Goal: Book appointment/travel/reservation

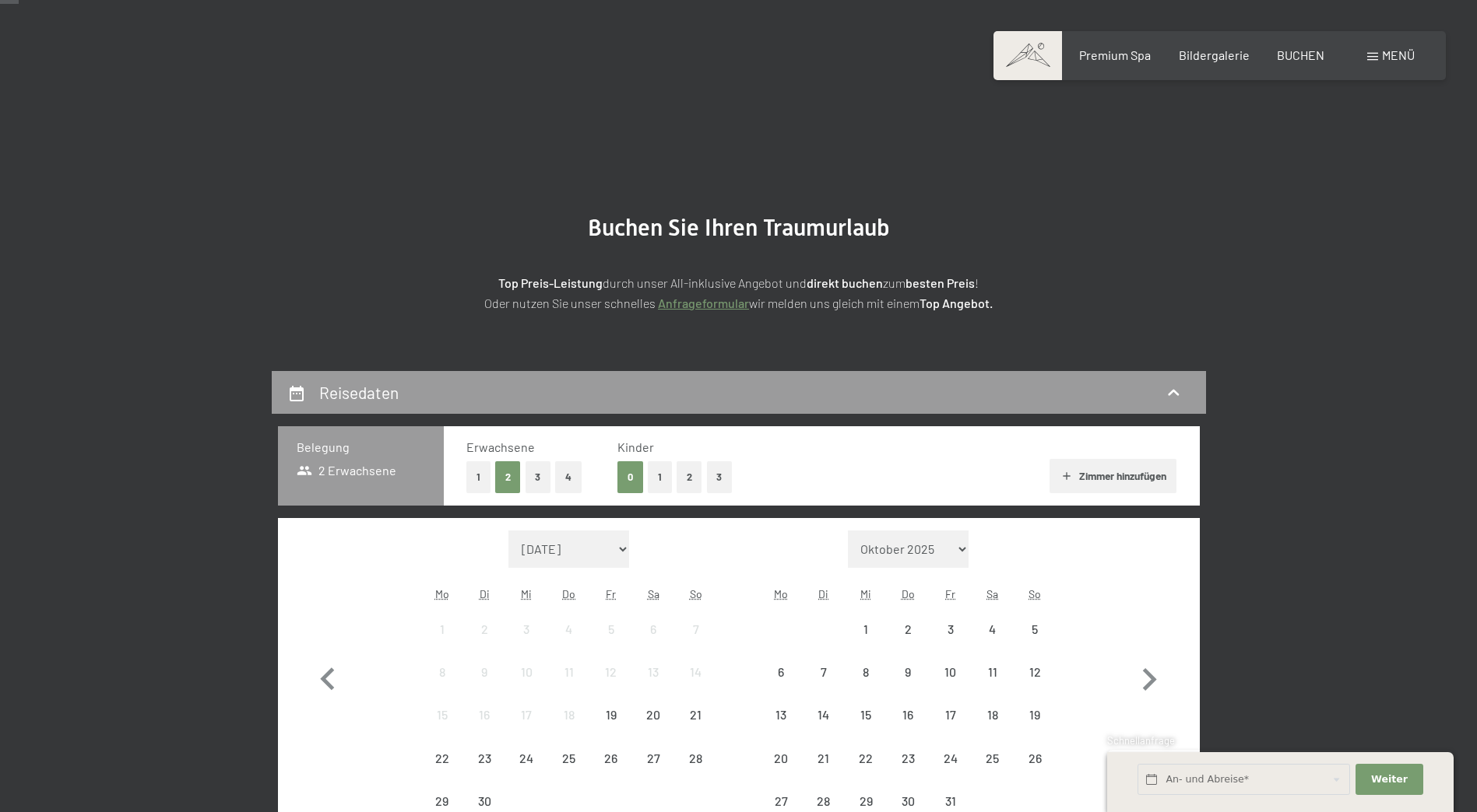
scroll to position [233, 0]
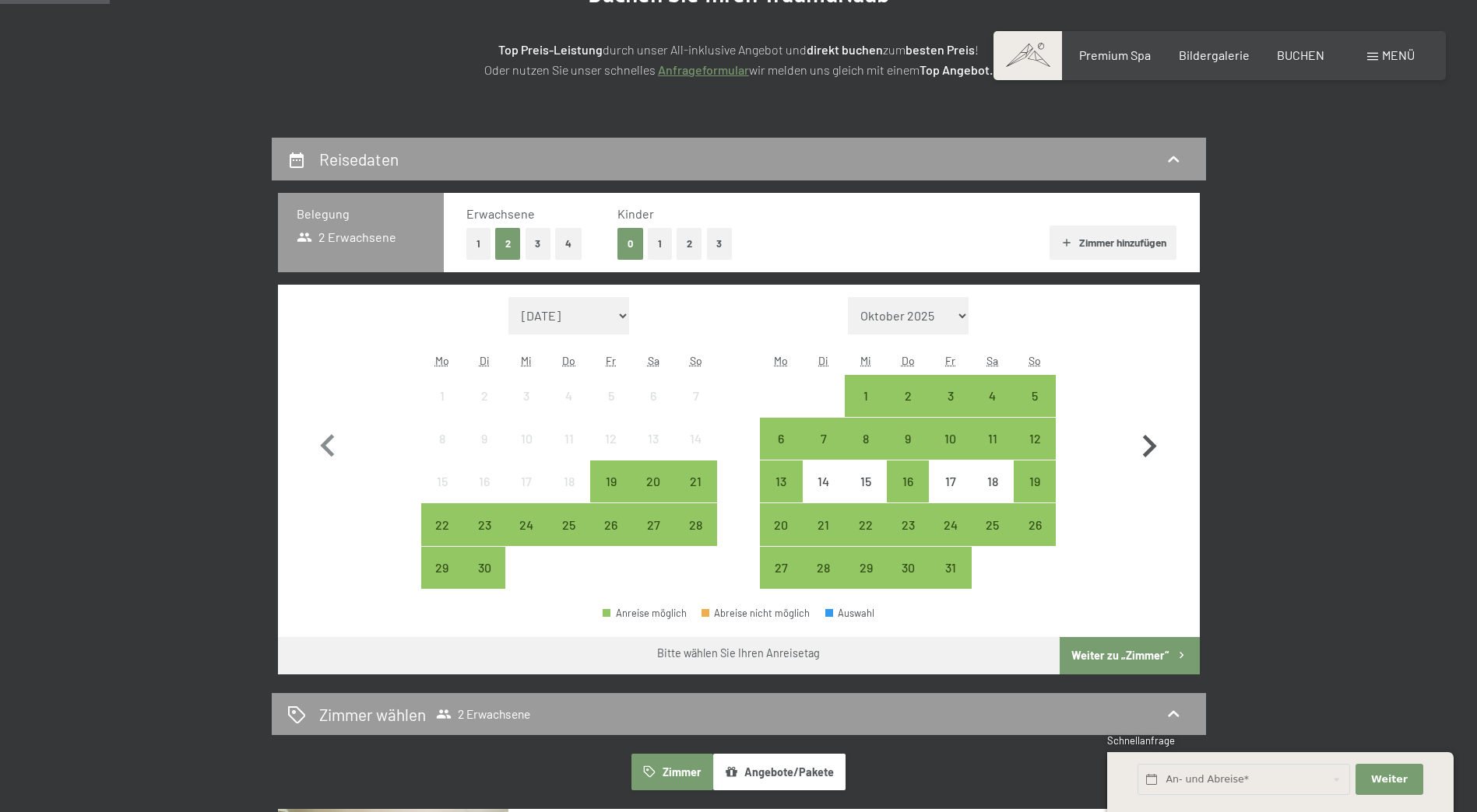
click at [1150, 440] on icon "button" at bounding box center [1148, 446] width 46 height 46
select select "[DATE]"
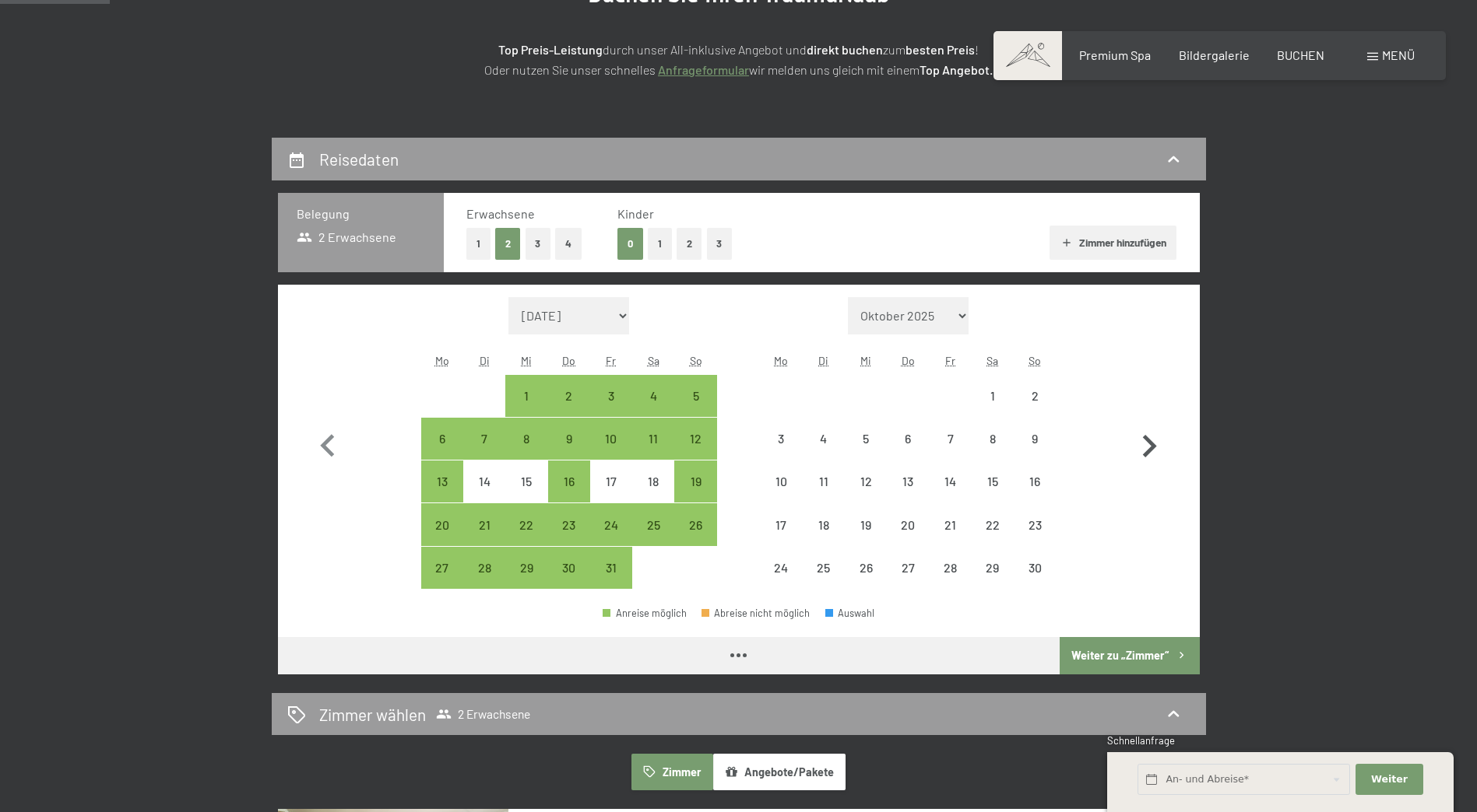
click at [1150, 440] on icon "button" at bounding box center [1148, 446] width 46 height 46
select select "[DATE]"
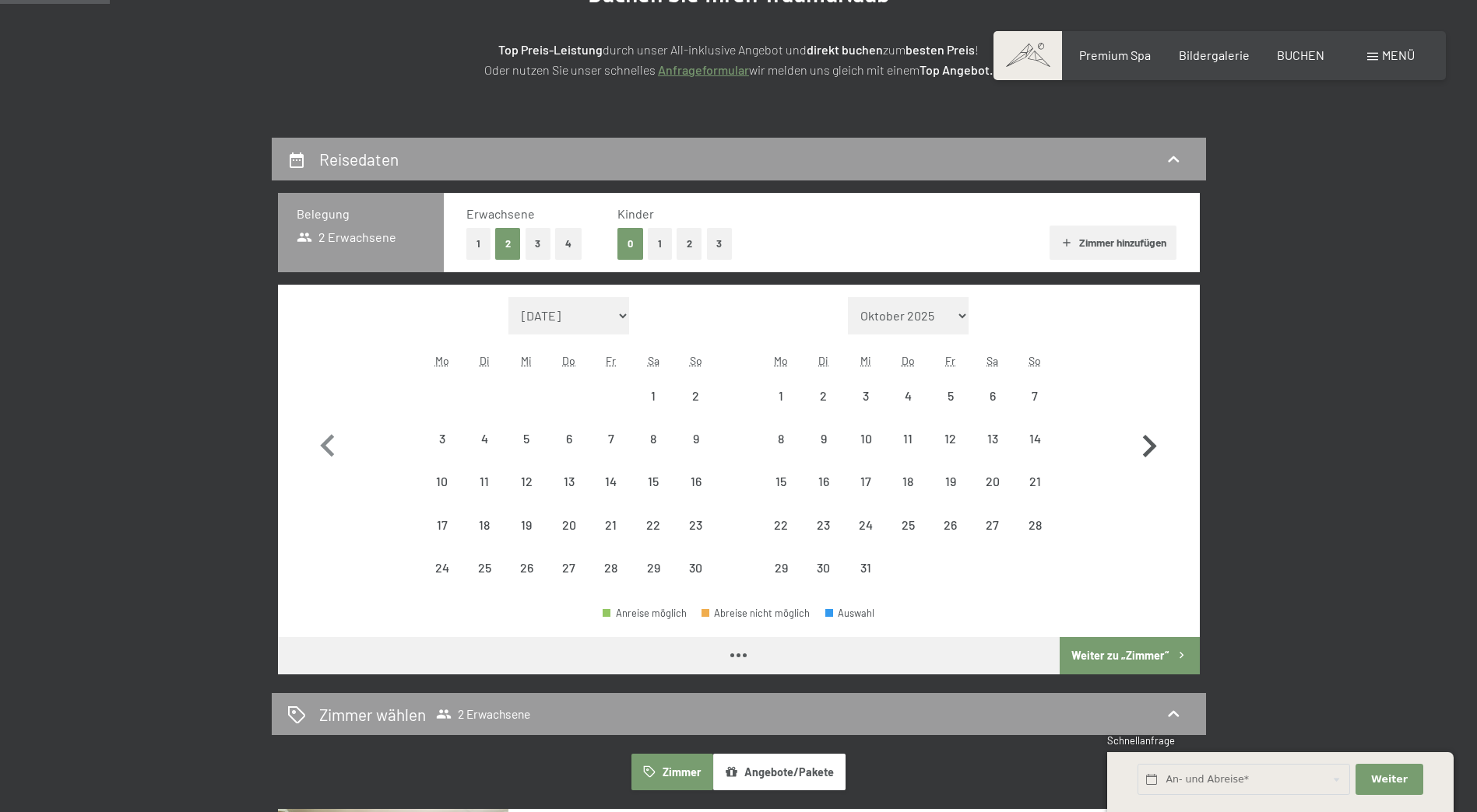
select select "[DATE]"
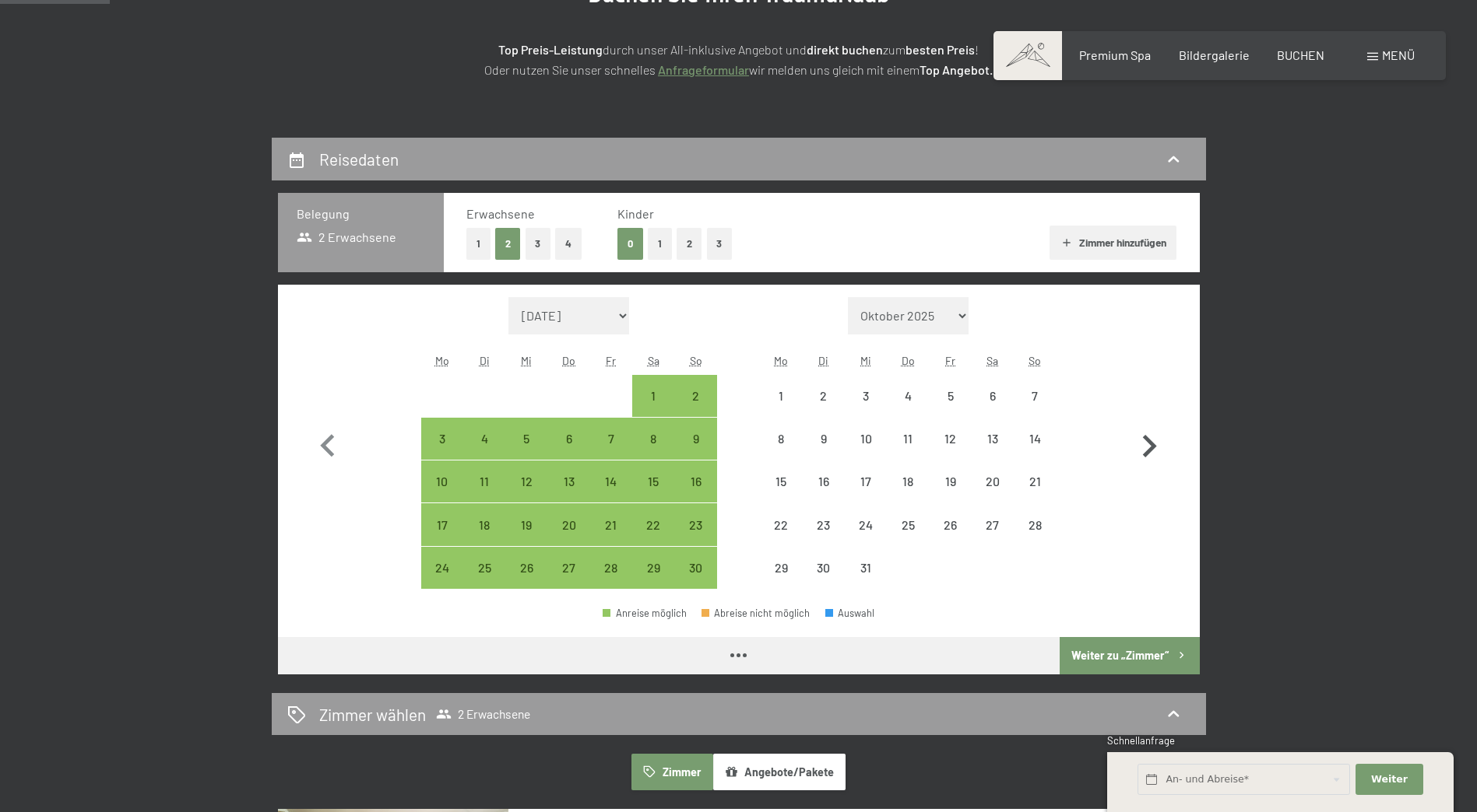
click at [1150, 440] on icon "button" at bounding box center [1148, 446] width 46 height 46
select select "[DATE]"
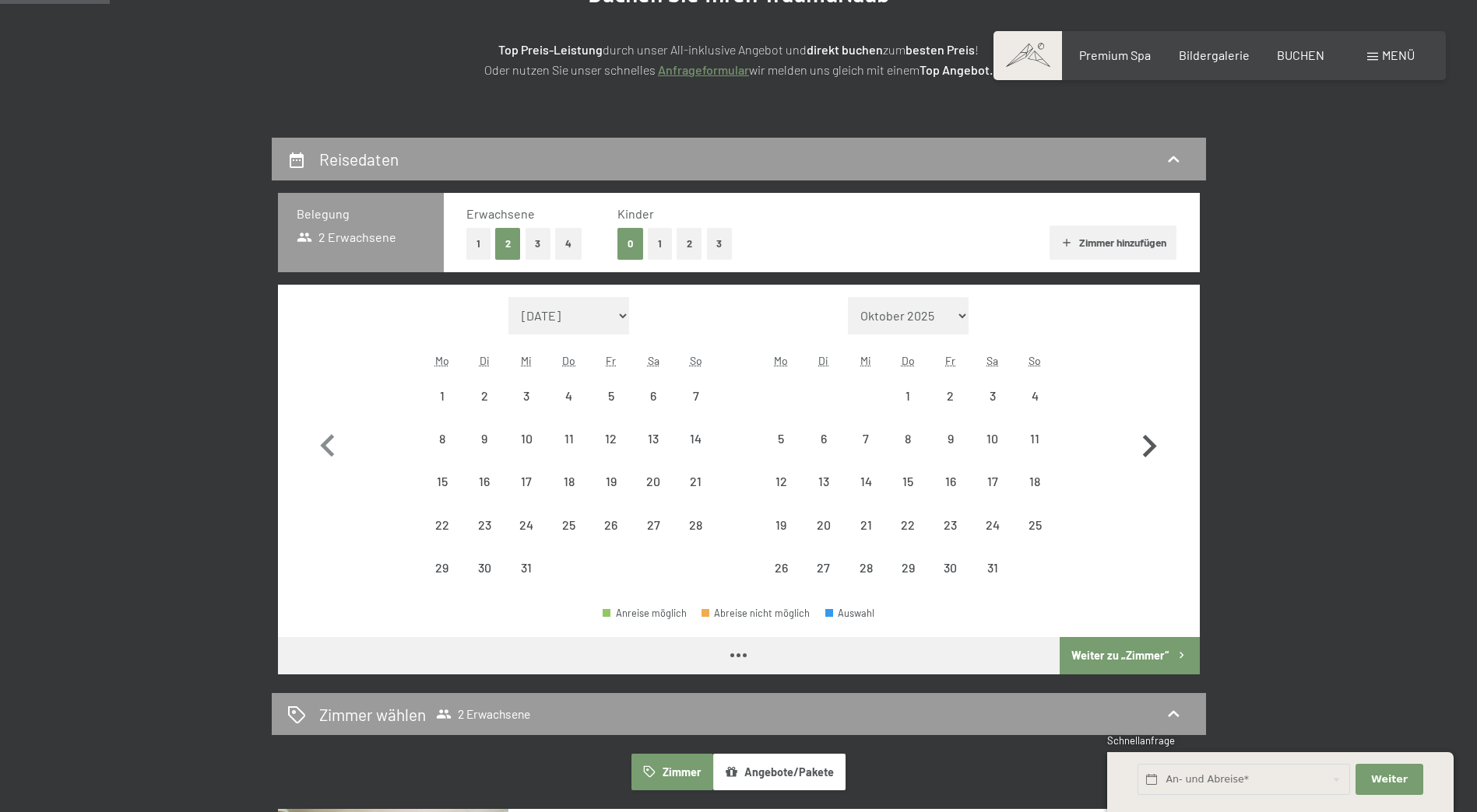
select select "[DATE]"
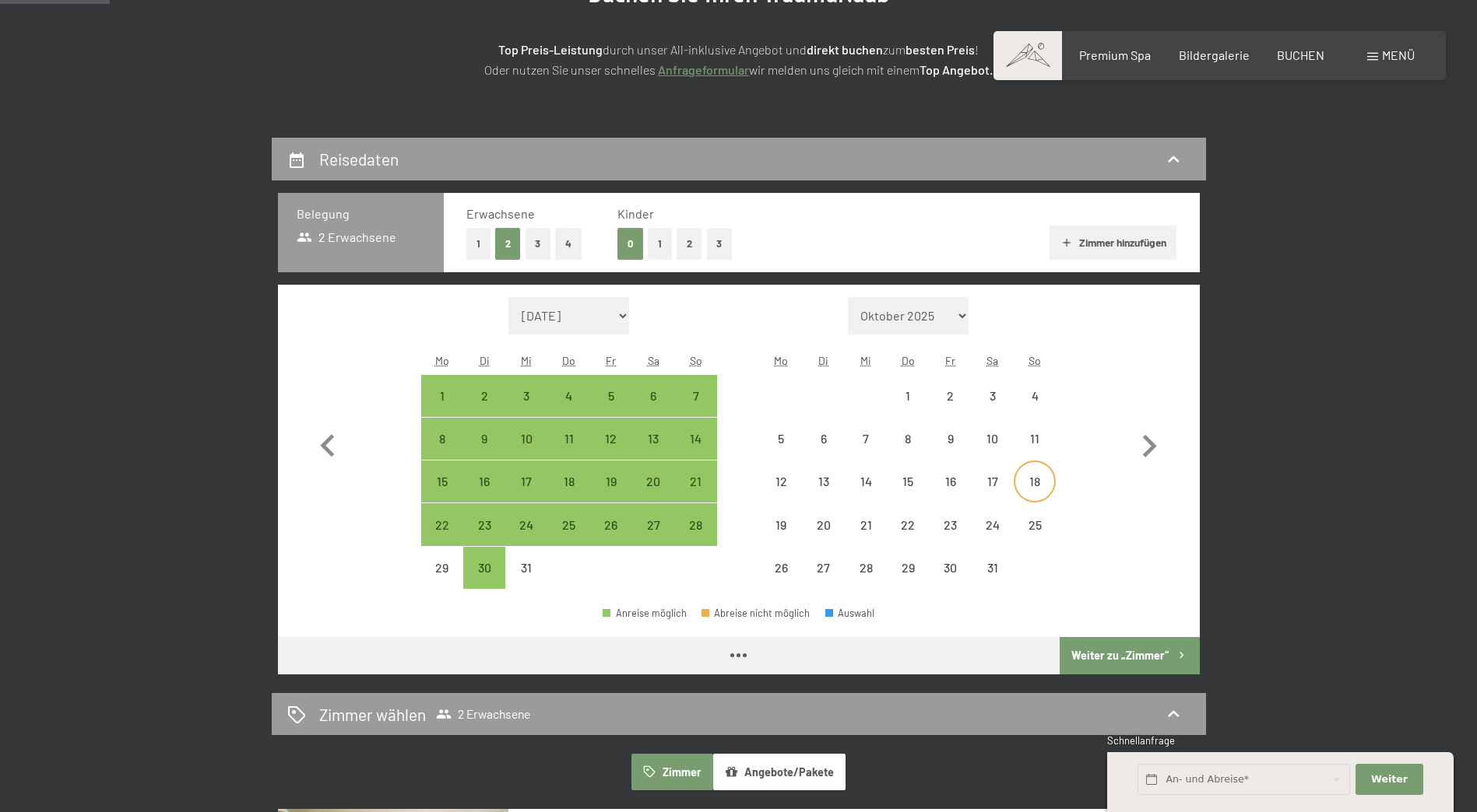
select select "[DATE]"
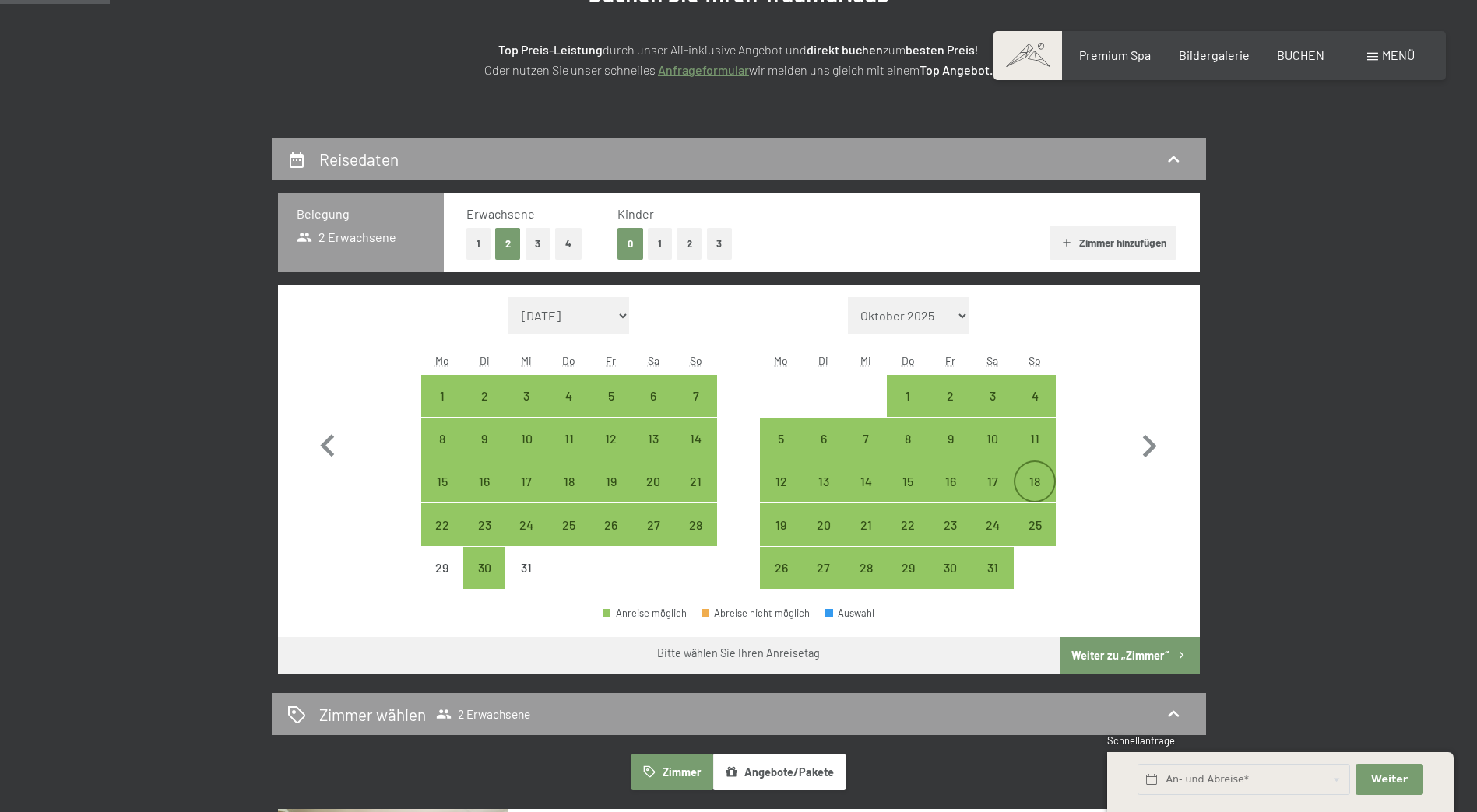
click at [1031, 473] on div "18" at bounding box center [1035, 482] width 39 height 39
select select "[DATE]"
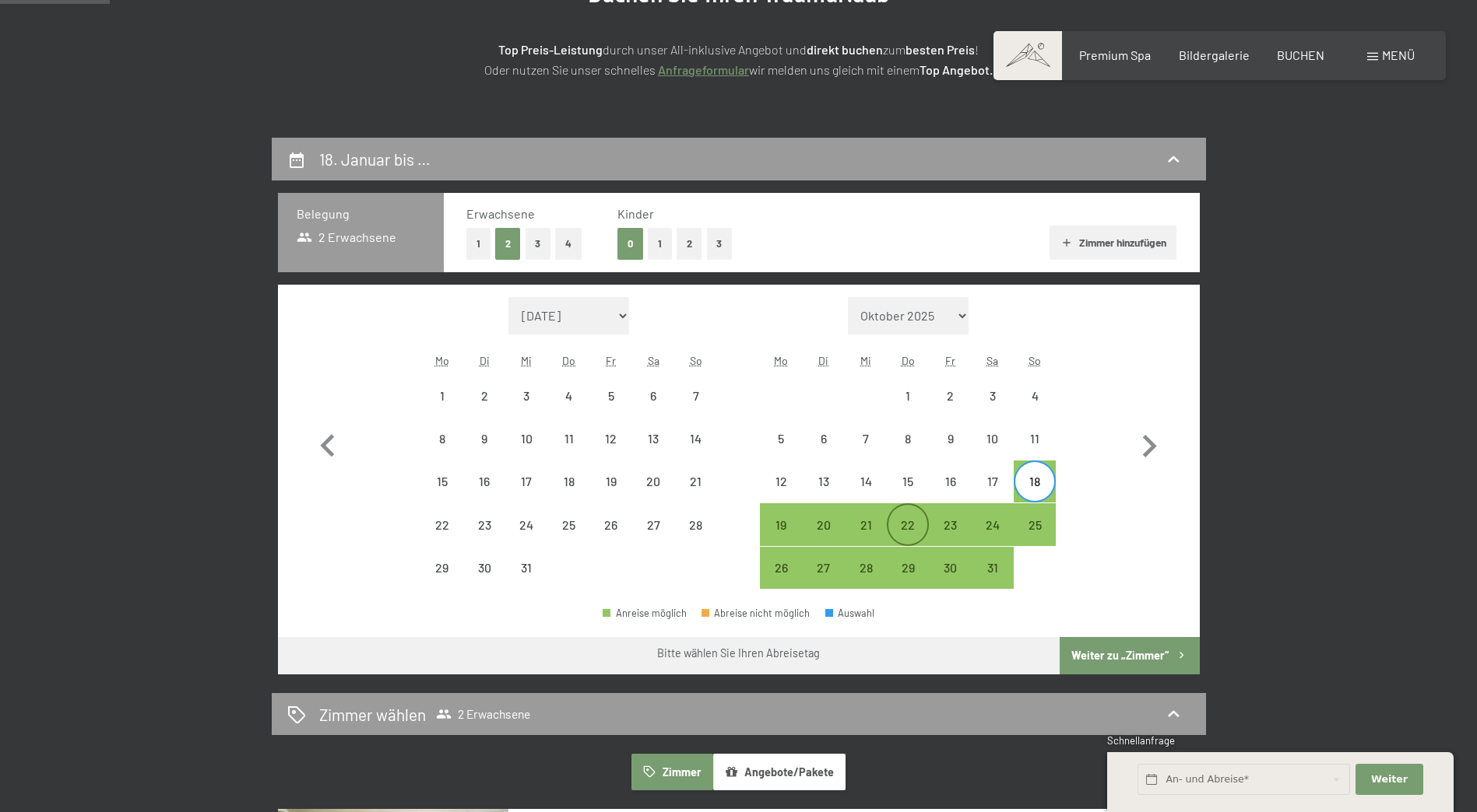
click at [902, 521] on div "22" at bounding box center [907, 539] width 39 height 39
select select "[DATE]"
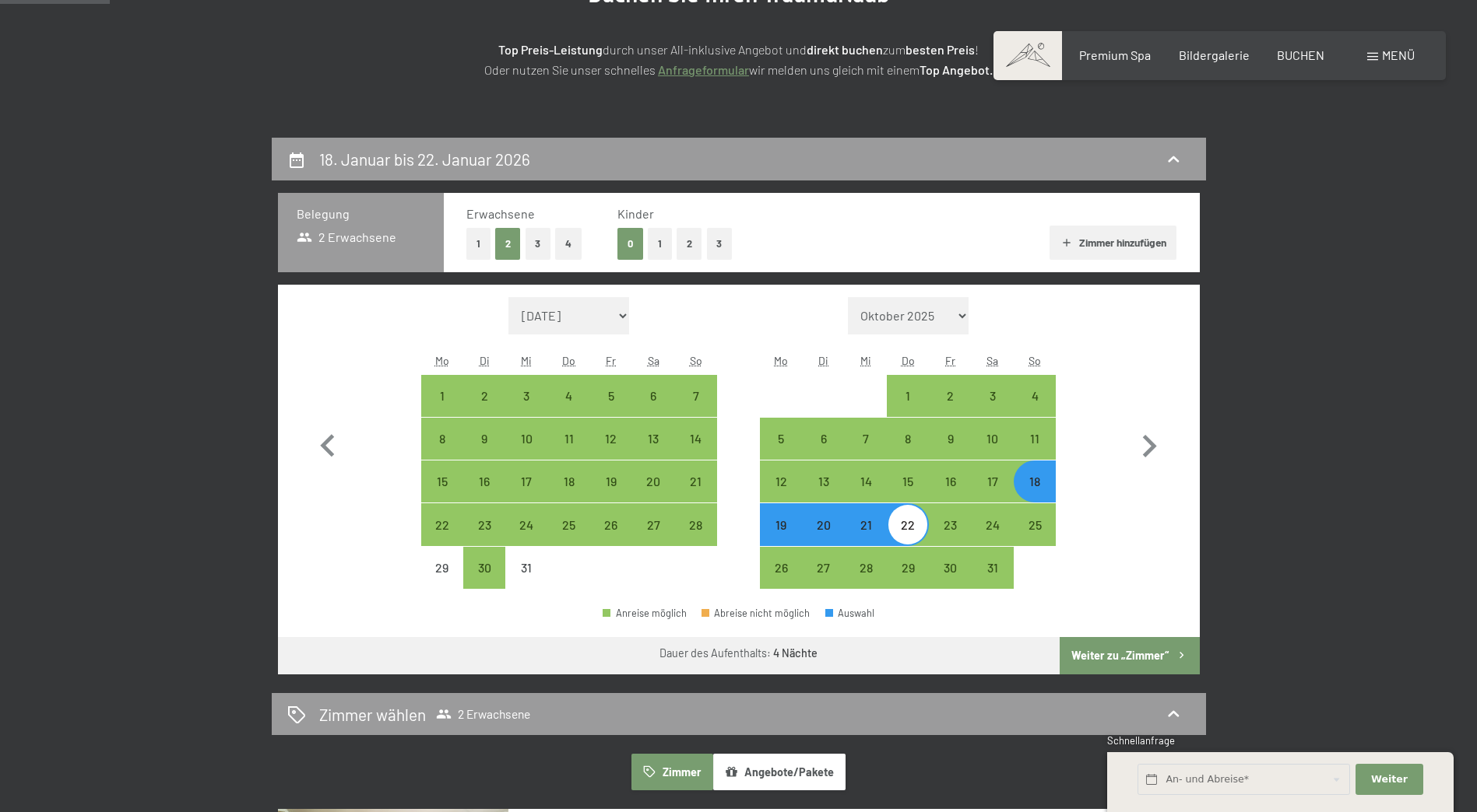
click at [1120, 645] on button "Weiter zu „Zimmer“" at bounding box center [1130, 656] width 140 height 37
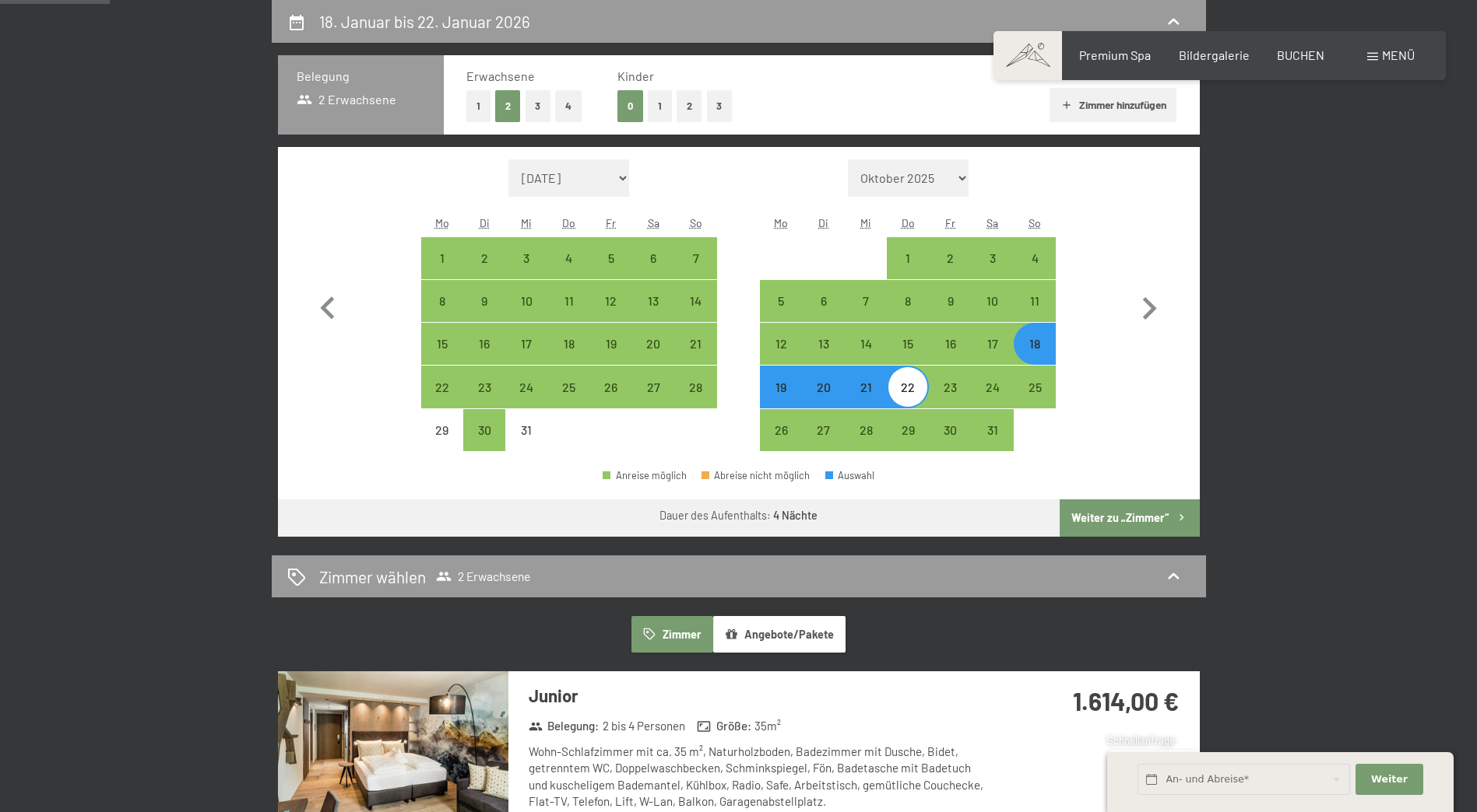
select select "[DATE]"
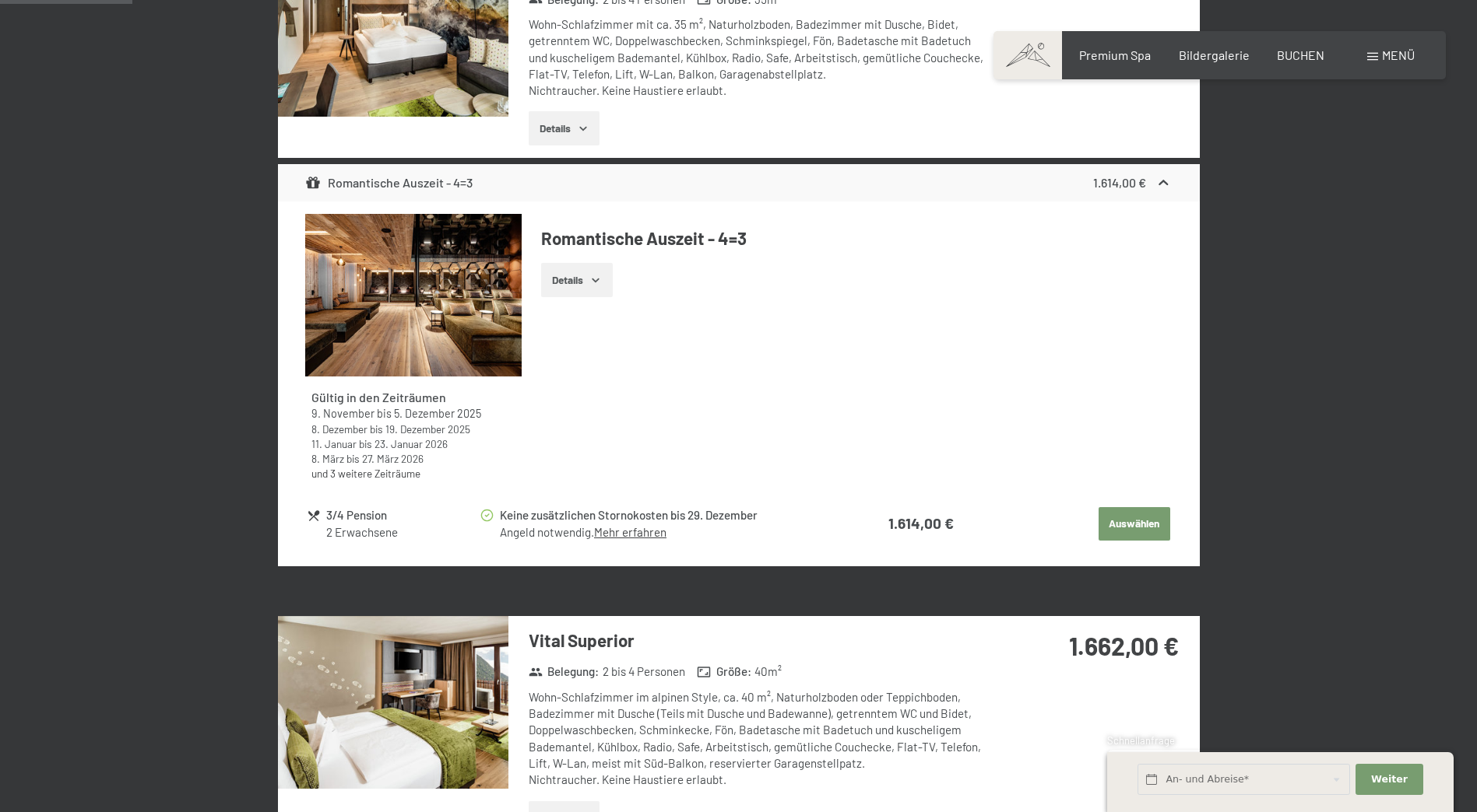
click at [1126, 526] on button "Auswählen" at bounding box center [1134, 524] width 72 height 34
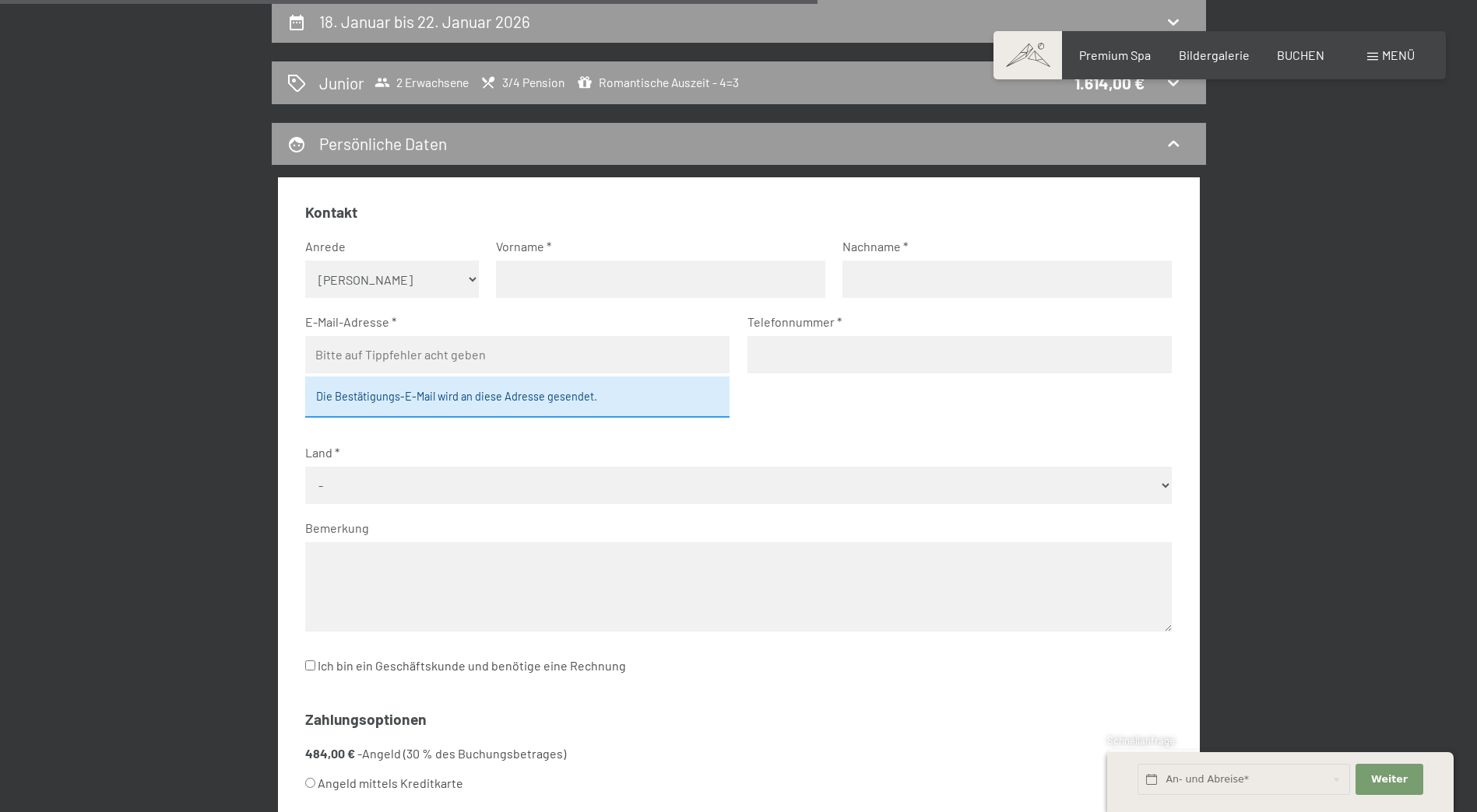
click at [397, 280] on select "Keine Angabe Frau [PERSON_NAME]" at bounding box center [392, 279] width 174 height 37
select select "f"
click at [305, 260] on select "Keine Angabe Frau [PERSON_NAME]" at bounding box center [392, 279] width 174 height 37
click at [533, 273] on input "text" at bounding box center [661, 279] width 329 height 37
type input "[PERSON_NAME]"
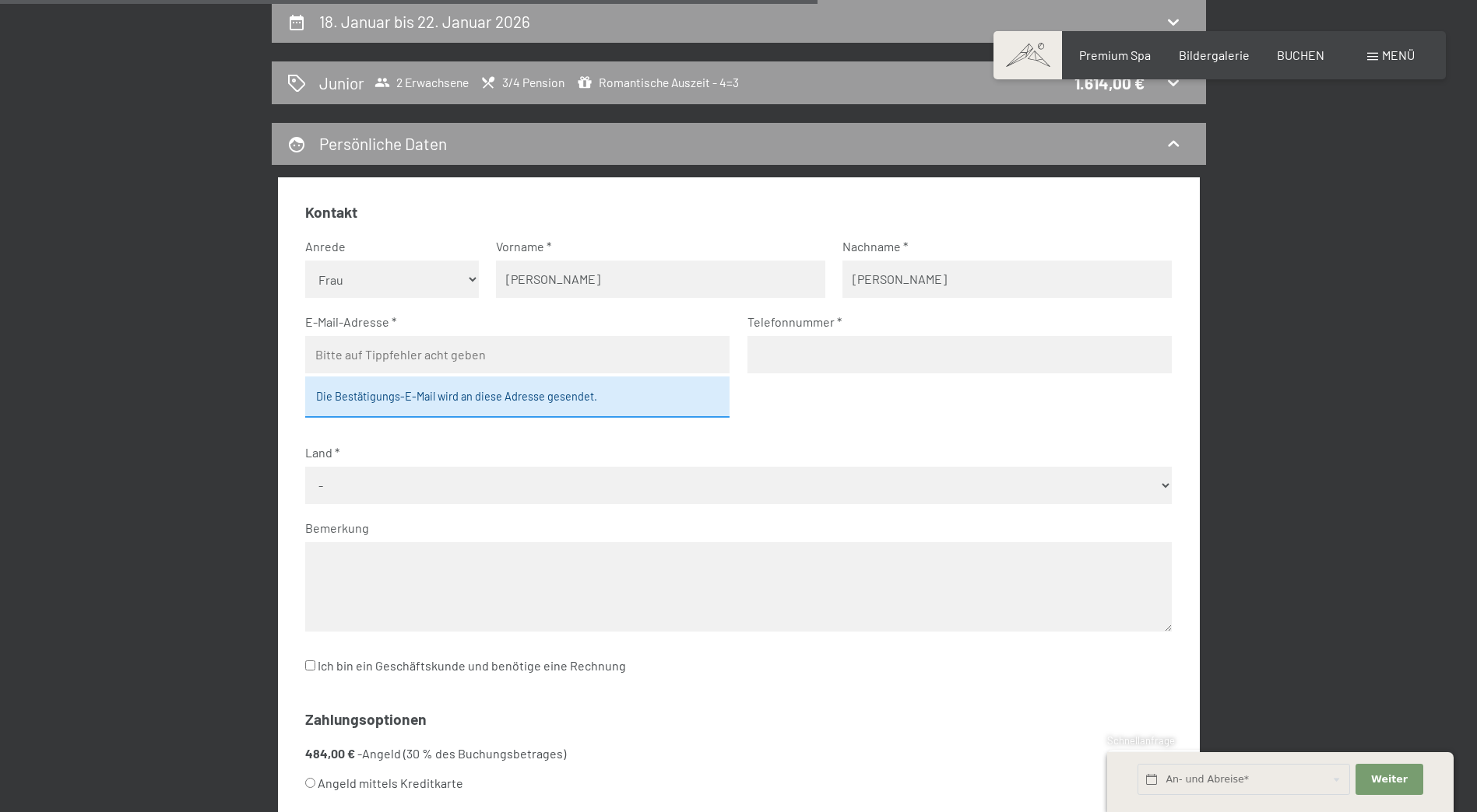
type input "[PERSON_NAME]"
click at [456, 357] on input "email" at bounding box center [517, 354] width 424 height 37
type input "[PERSON_NAME][EMAIL_ADDRESS][PERSON_NAME][DOMAIN_NAME]"
type input "015152422943"
select select "DEU"
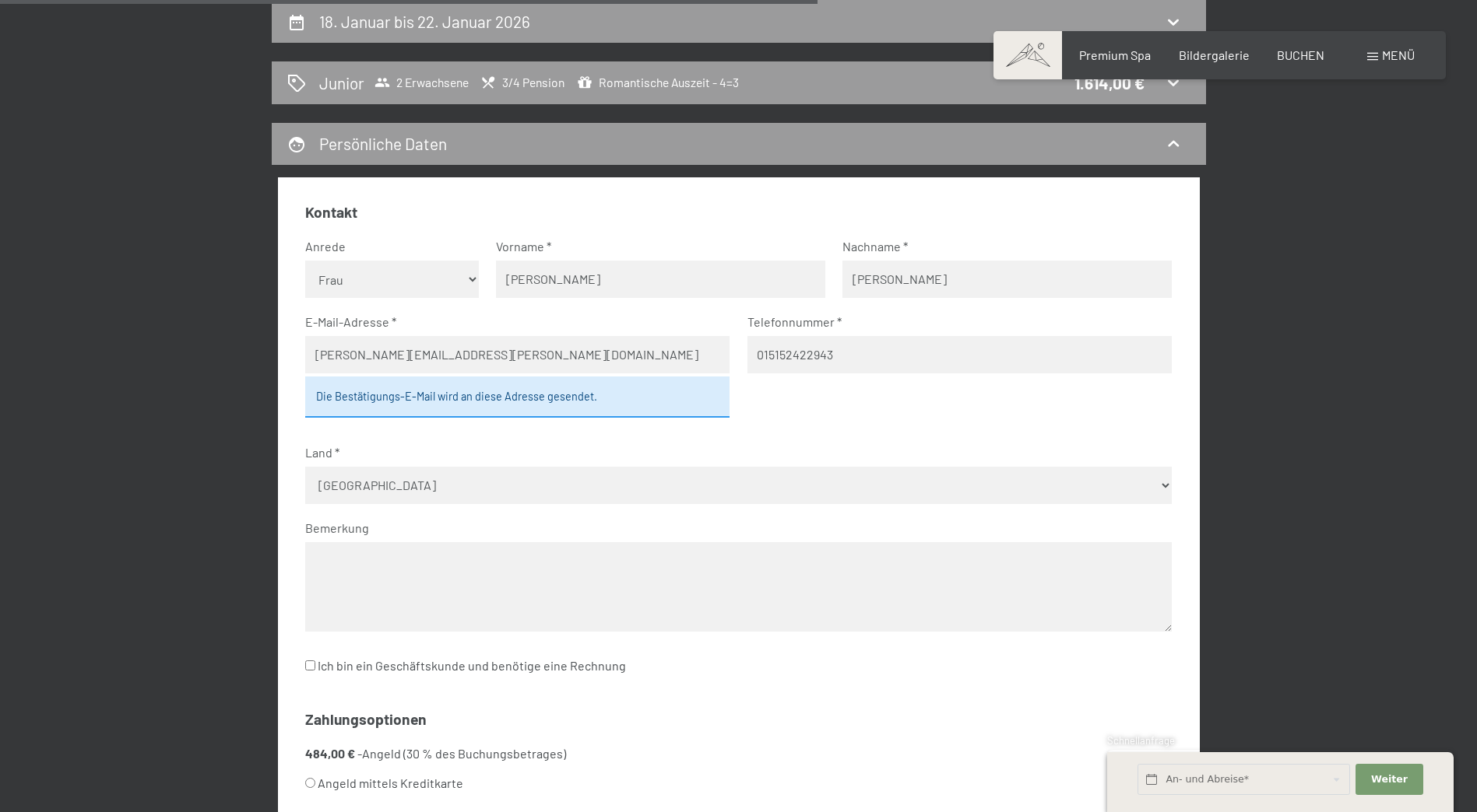
click at [494, 404] on div "Die Bestätigungs-E-Mail wird an diese Adresse gesendet." at bounding box center [517, 396] width 424 height 40
click at [805, 424] on fieldset "Kontakt Anrede [PERSON_NAME] Frau [PERSON_NAME] Vorname [PERSON_NAME] Nachname …" at bounding box center [738, 448] width 866 height 494
drag, startPoint x: 618, startPoint y: 359, endPoint x: 29, endPoint y: 369, distance: 589.1
click at [29, 369] on div "18. Januar bis 22. Januar 2026 Junior 2 Erwachsene 3/4 Pension Romantische Ausz…" at bounding box center [738, 520] width 1477 height 1040
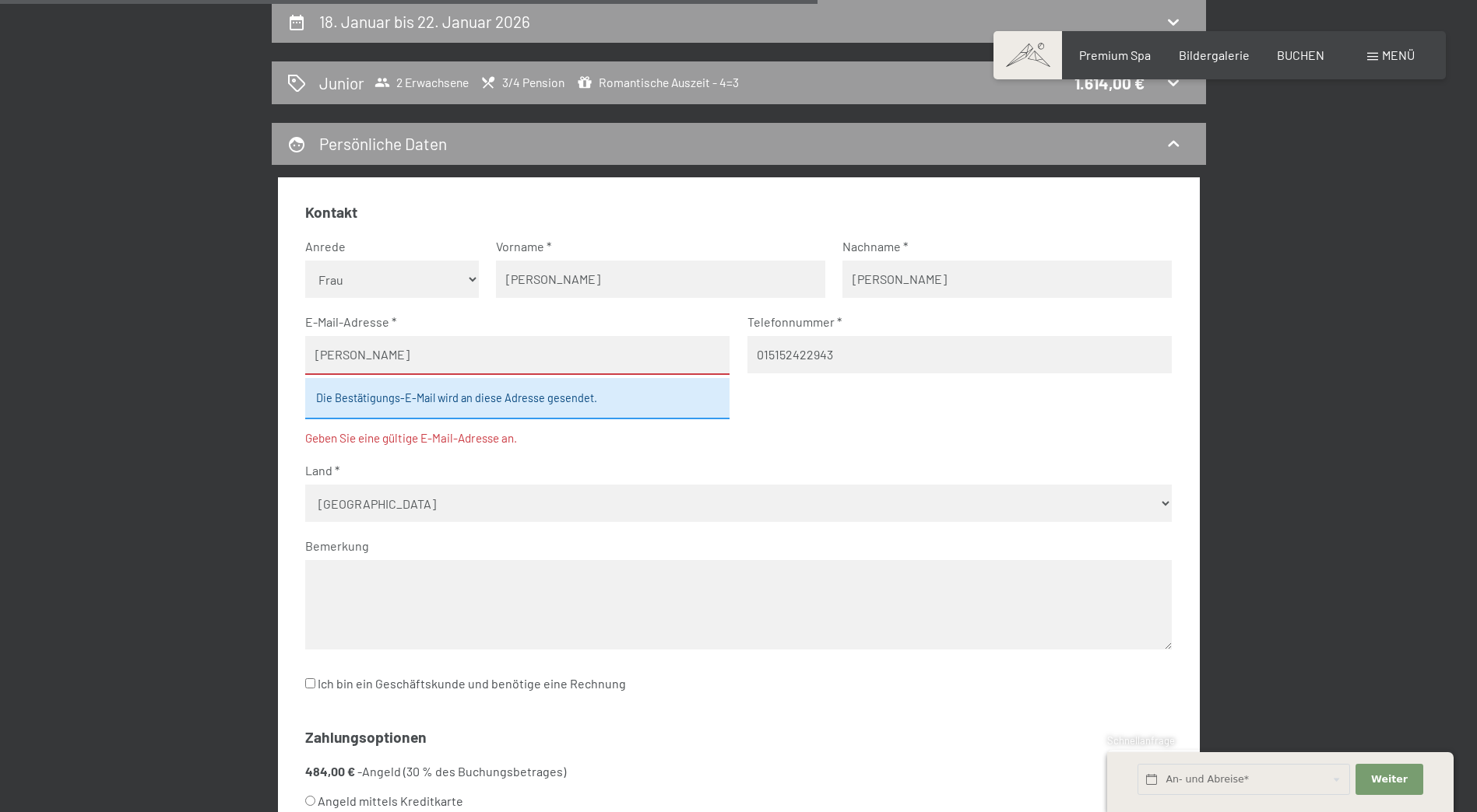
type input "[EMAIL_ADDRESS][DOMAIN_NAME]"
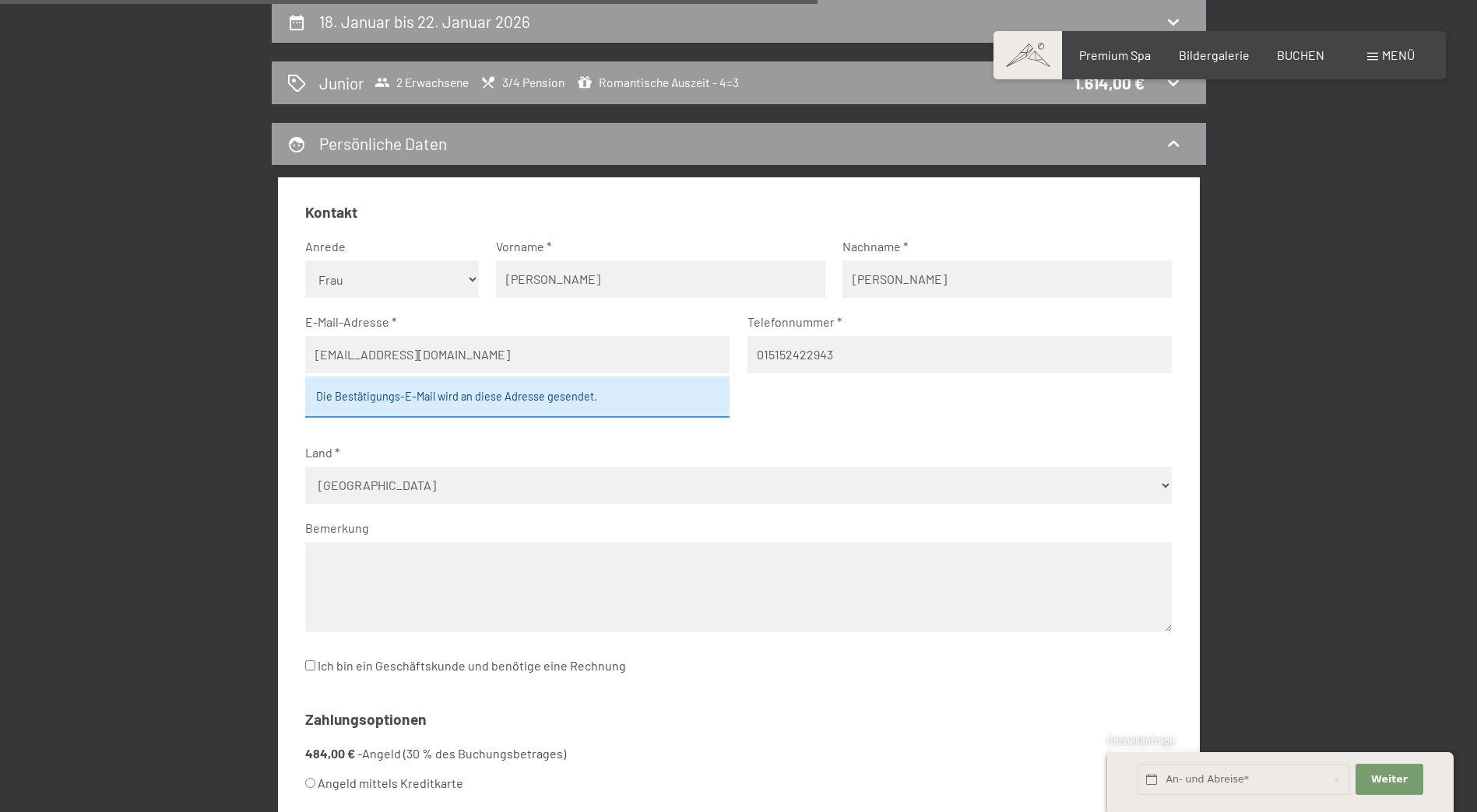
click at [913, 446] on label "Land" at bounding box center [732, 453] width 854 height 17
drag, startPoint x: 763, startPoint y: 354, endPoint x: 791, endPoint y: 354, distance: 28.0
click at [764, 354] on input "015152422943" at bounding box center [960, 354] width 424 height 37
type input "004915152422943"
click at [836, 406] on fieldset "Kontakt Anrede [PERSON_NAME] Frau [PERSON_NAME] Vorname [PERSON_NAME] Nachname …" at bounding box center [738, 448] width 866 height 494
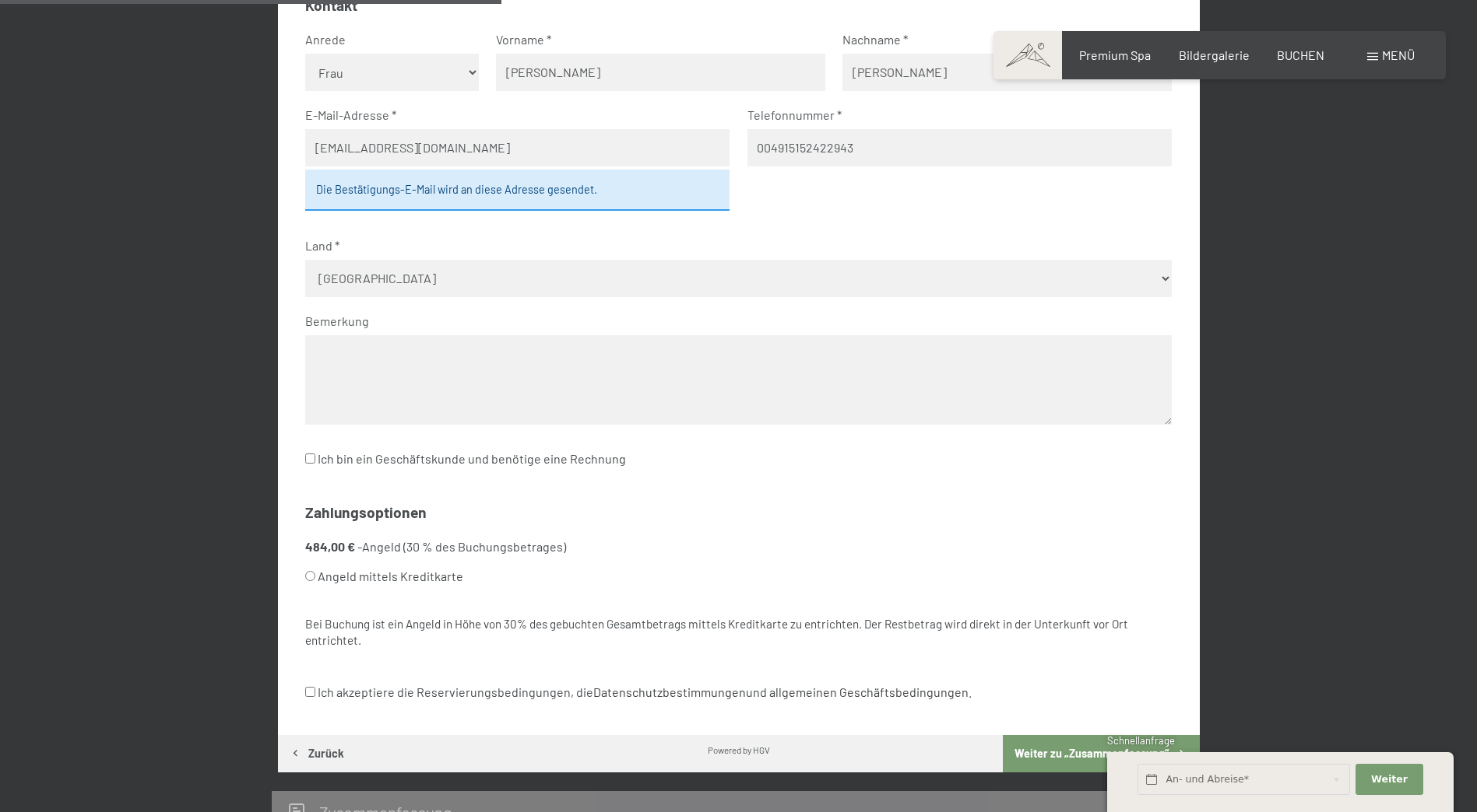
scroll to position [605, 0]
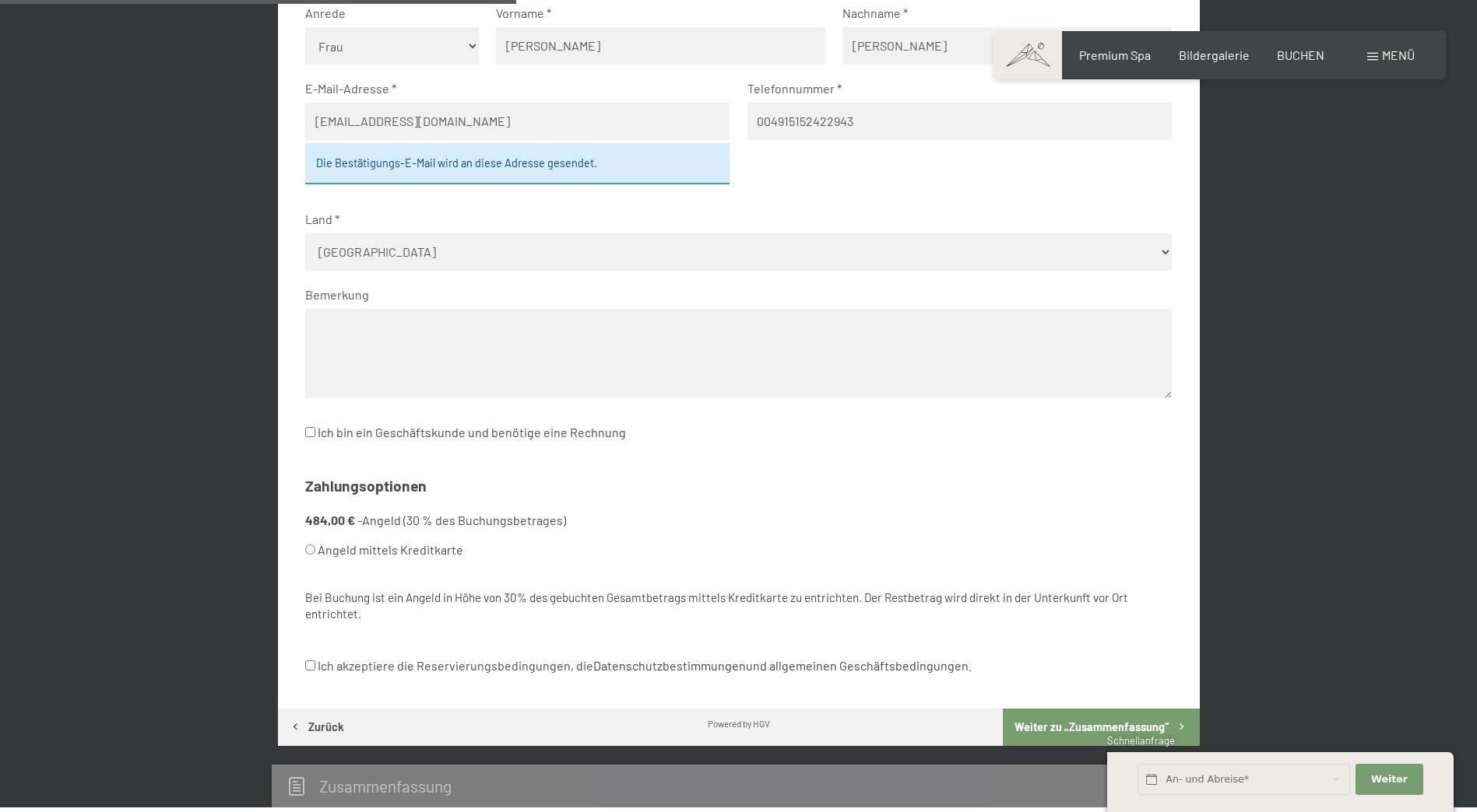
click at [434, 553] on label "Angeld mittels Kreditkarte" at bounding box center [719, 551] width 829 height 30
click at [316, 553] on input "Angeld mittels Kreditkarte" at bounding box center [310, 550] width 10 height 10
radio input "true"
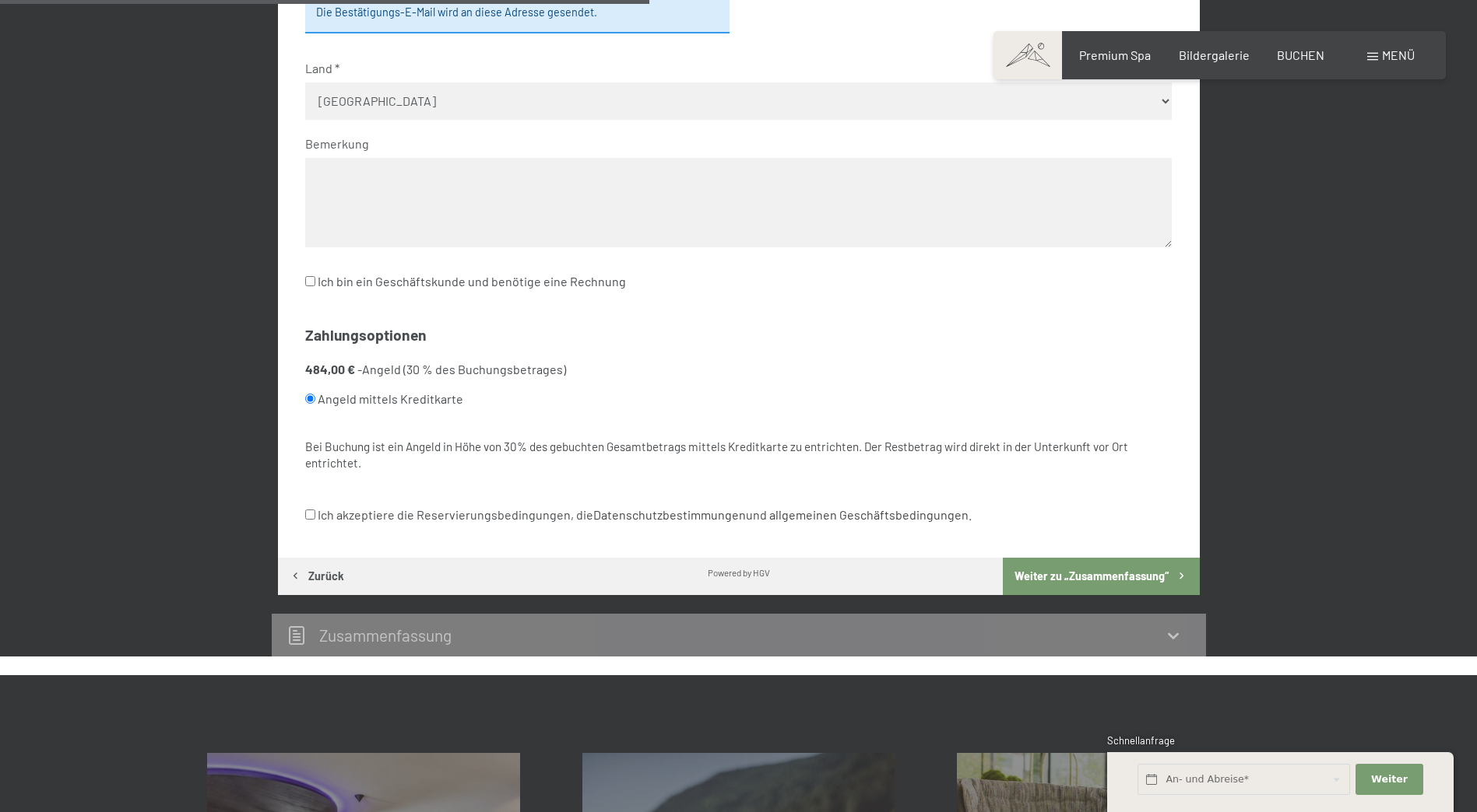
scroll to position [760, 0]
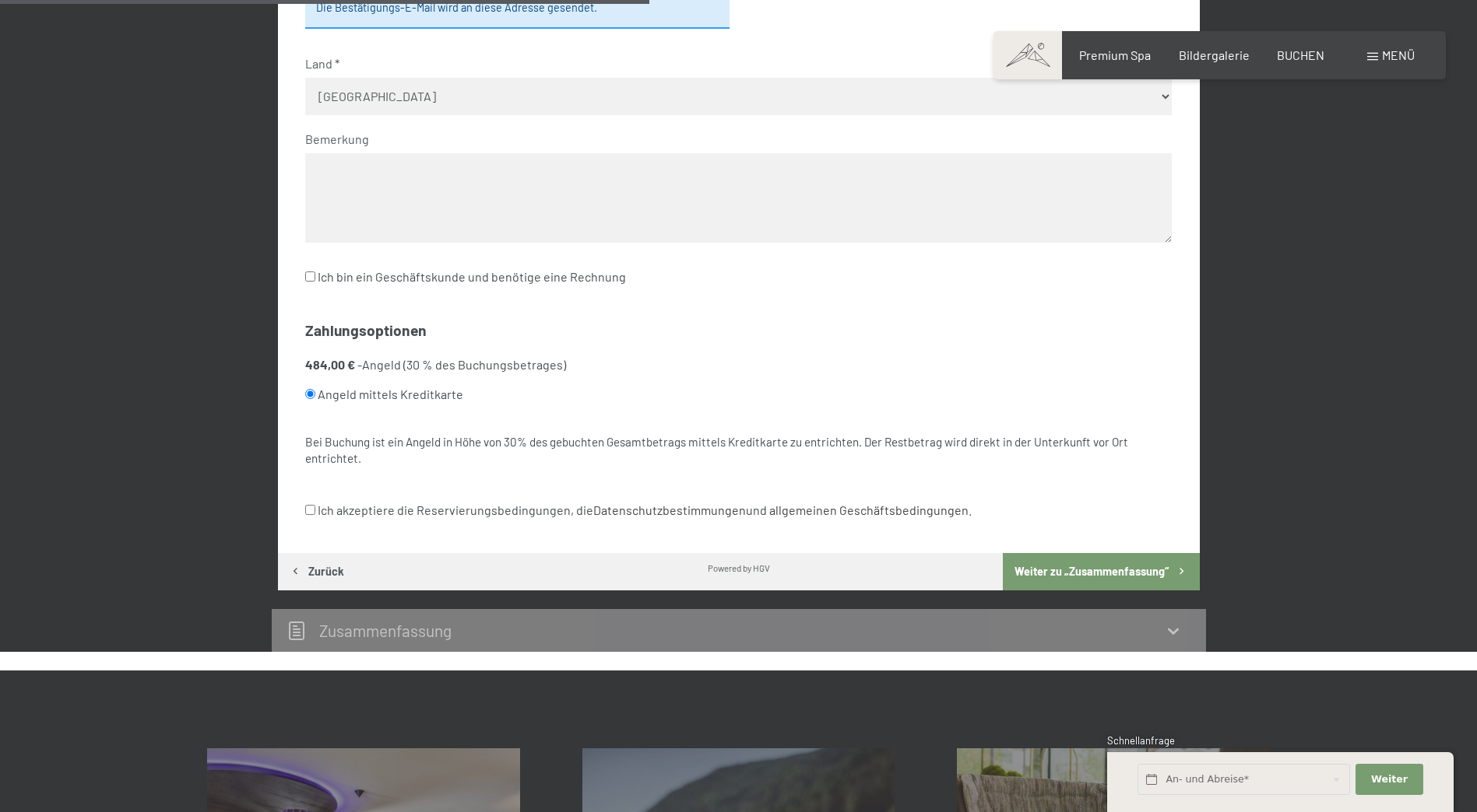
click at [330, 509] on label "Ich akzeptiere die Reservierungsbedingungen, die Datenschutzbestimmungen und al…" at bounding box center [638, 511] width 666 height 30
click at [316, 509] on input "Ich akzeptiere die Reservierungsbedingungen, die Datenschutzbestimmungen und al…" at bounding box center [310, 510] width 10 height 10
checkbox input "true"
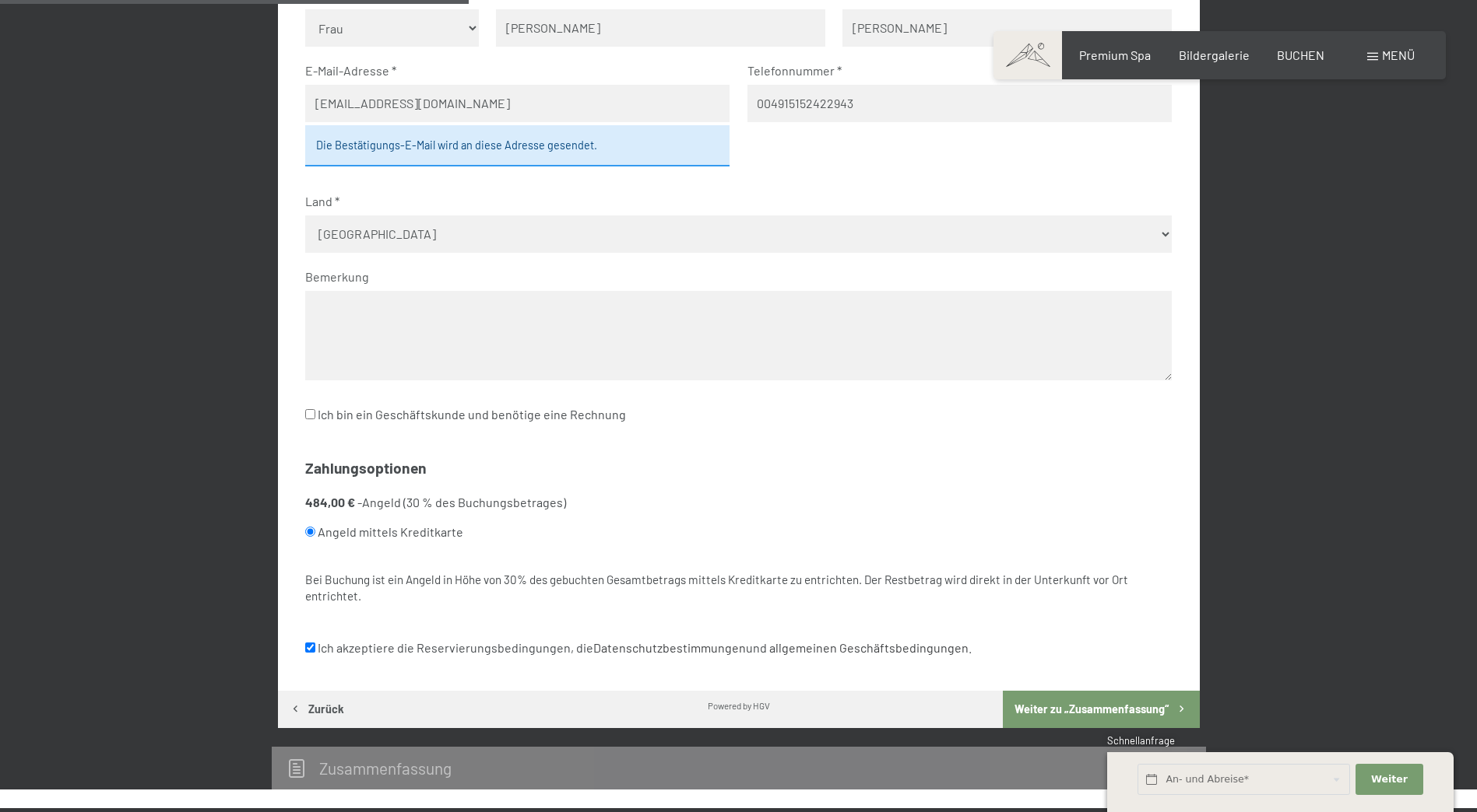
scroll to position [683, 0]
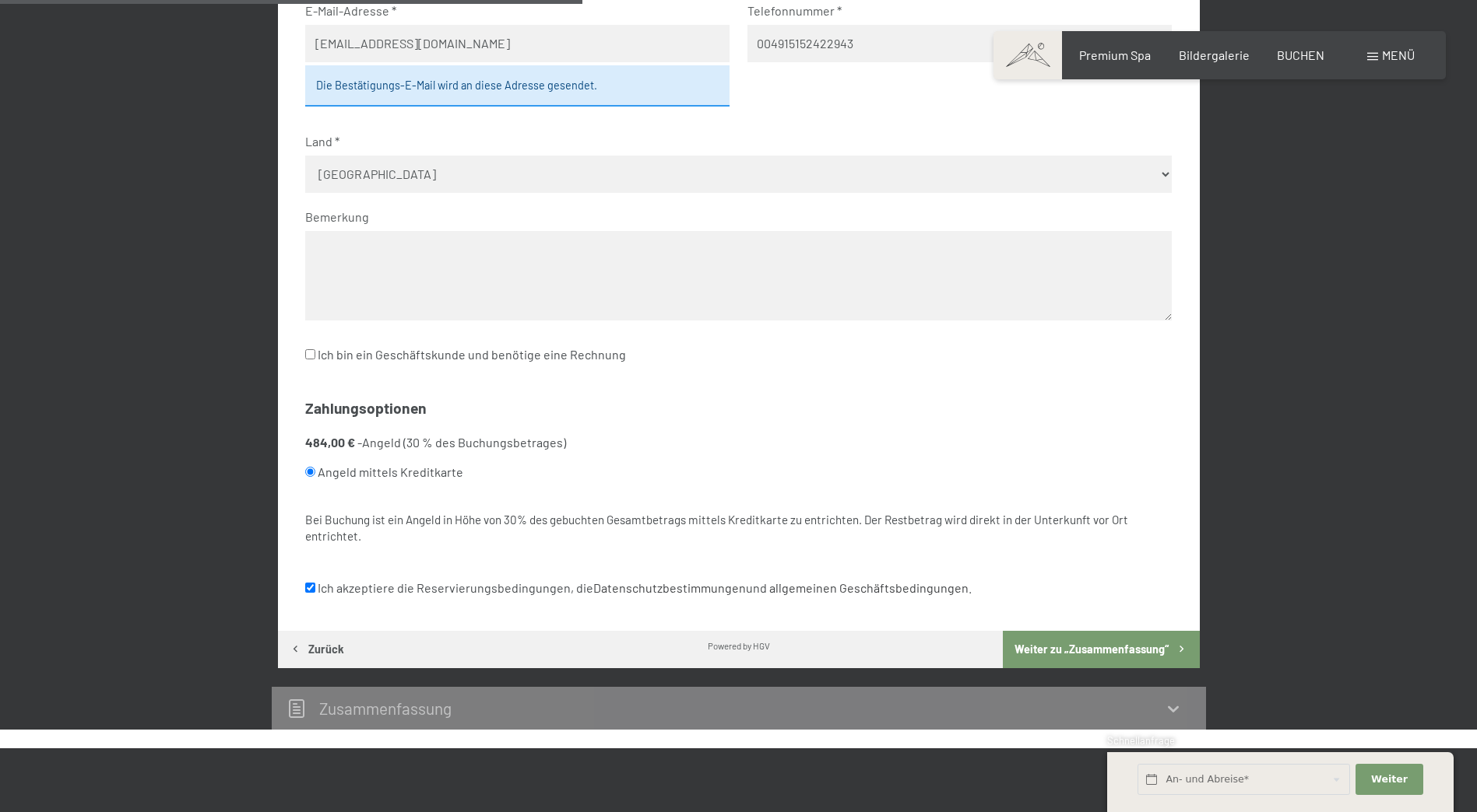
click at [506, 302] on textarea at bounding box center [738, 275] width 866 height 89
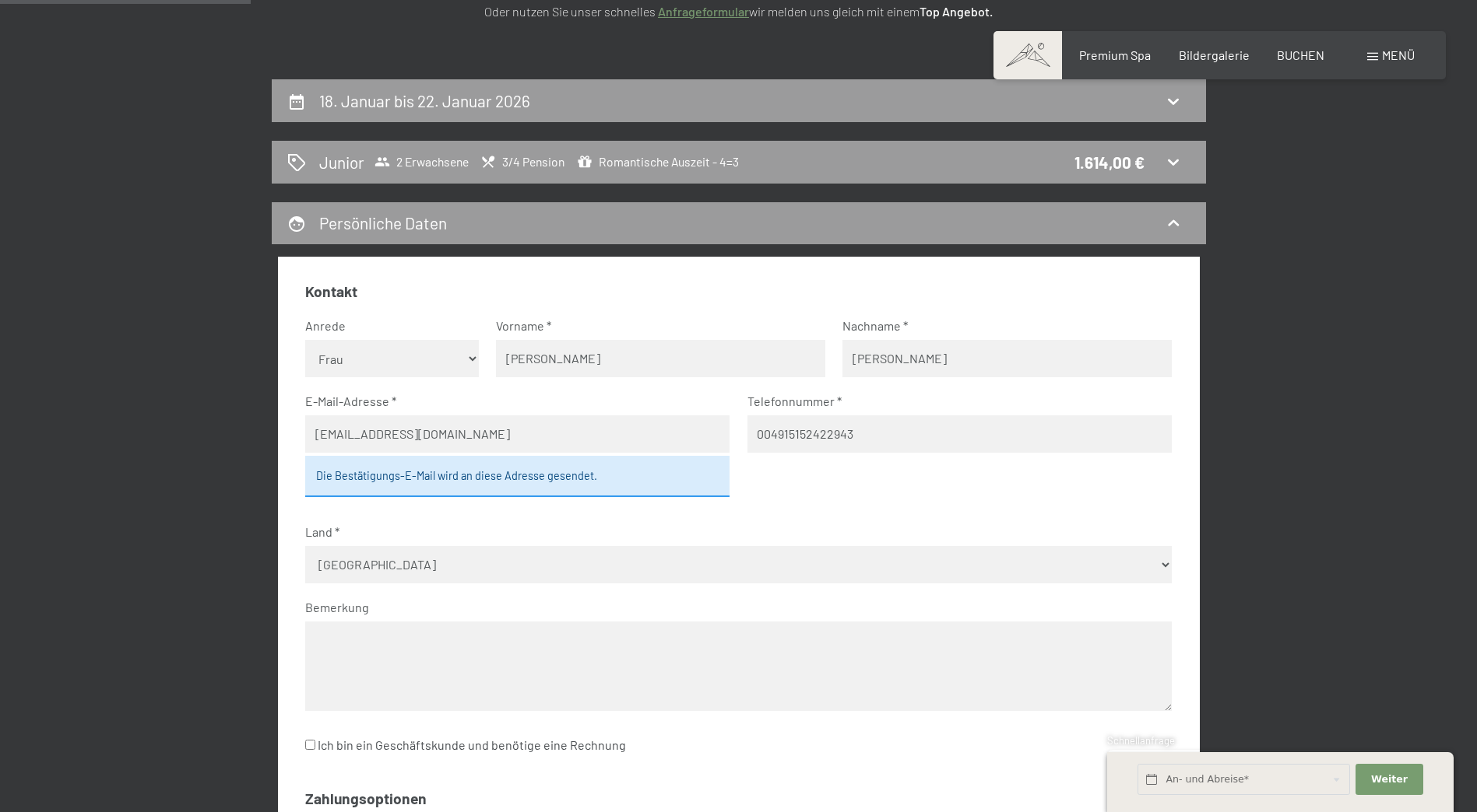
scroll to position [293, 0]
